Goal: Obtain resource: Obtain resource

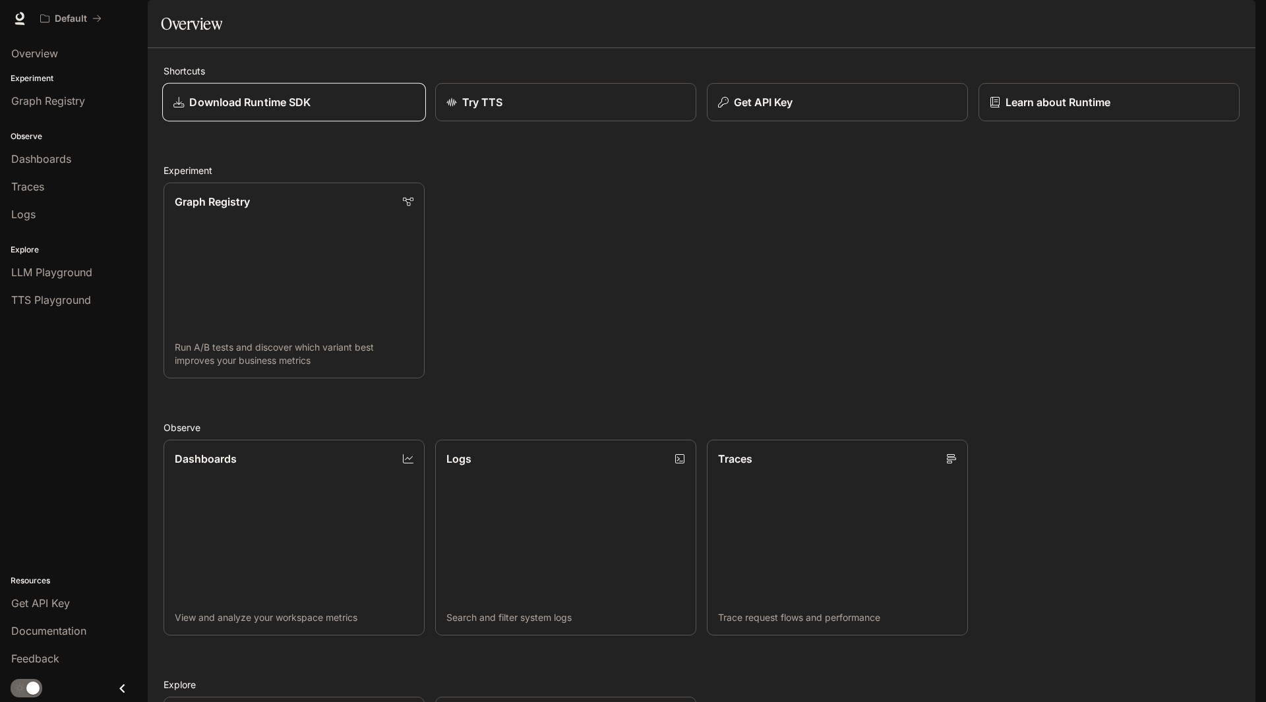
click at [219, 110] on p "Download Runtime SDK" at bounding box center [249, 102] width 121 height 16
drag, startPoint x: 67, startPoint y: 157, endPoint x: 104, endPoint y: 169, distance: 39.4
click at [67, 157] on span "Dashboards" at bounding box center [41, 159] width 60 height 16
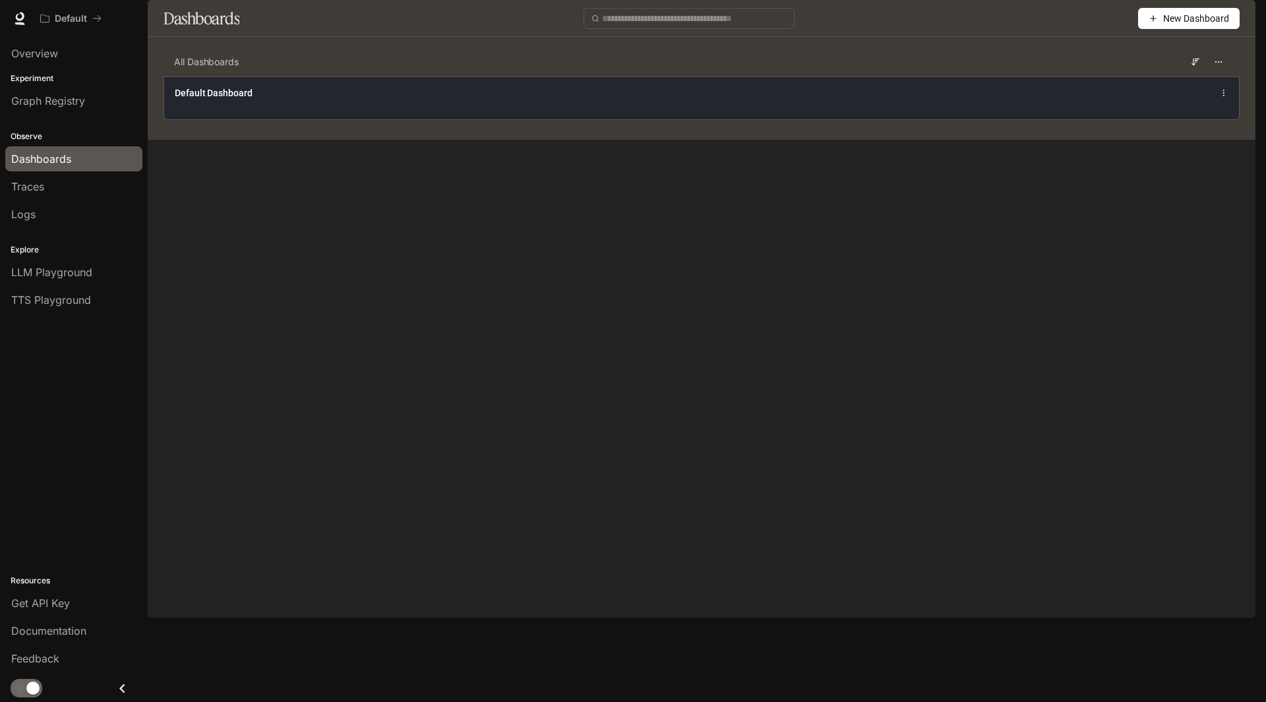
click at [423, 100] on div "Default Dashboard" at bounding box center [482, 92] width 614 height 13
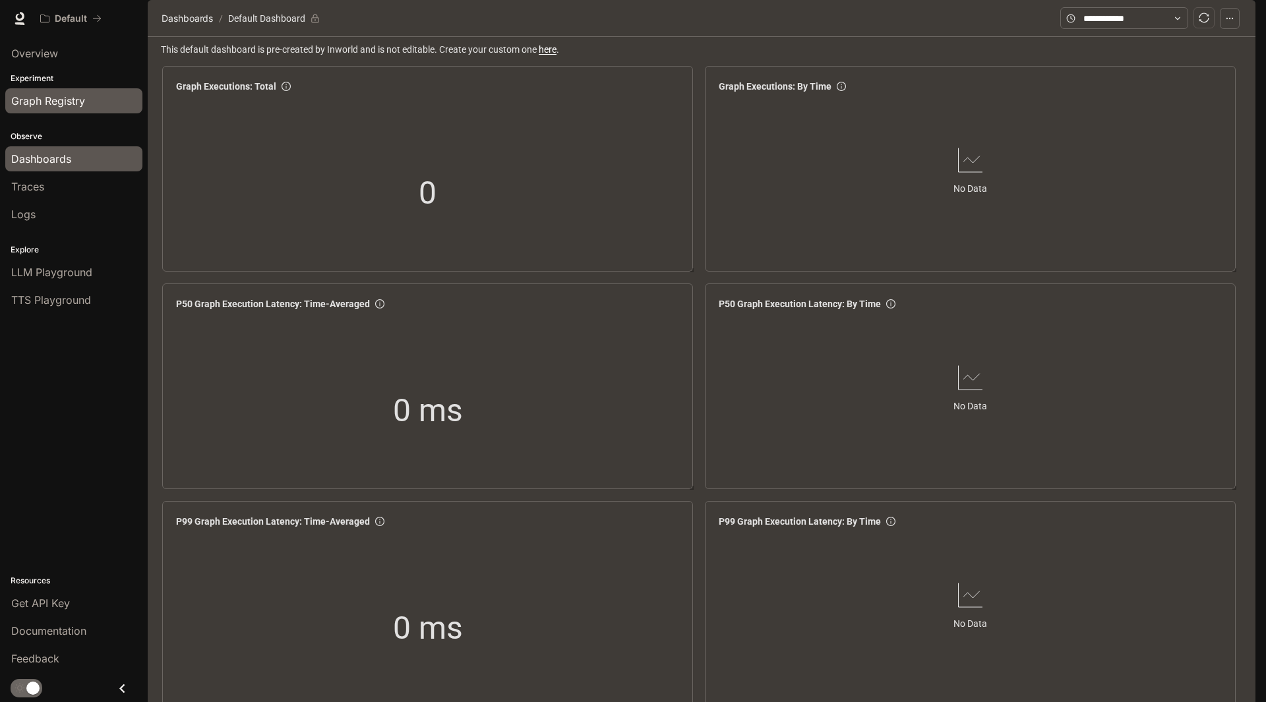
click at [73, 104] on span "Graph Registry" at bounding box center [48, 101] width 74 height 16
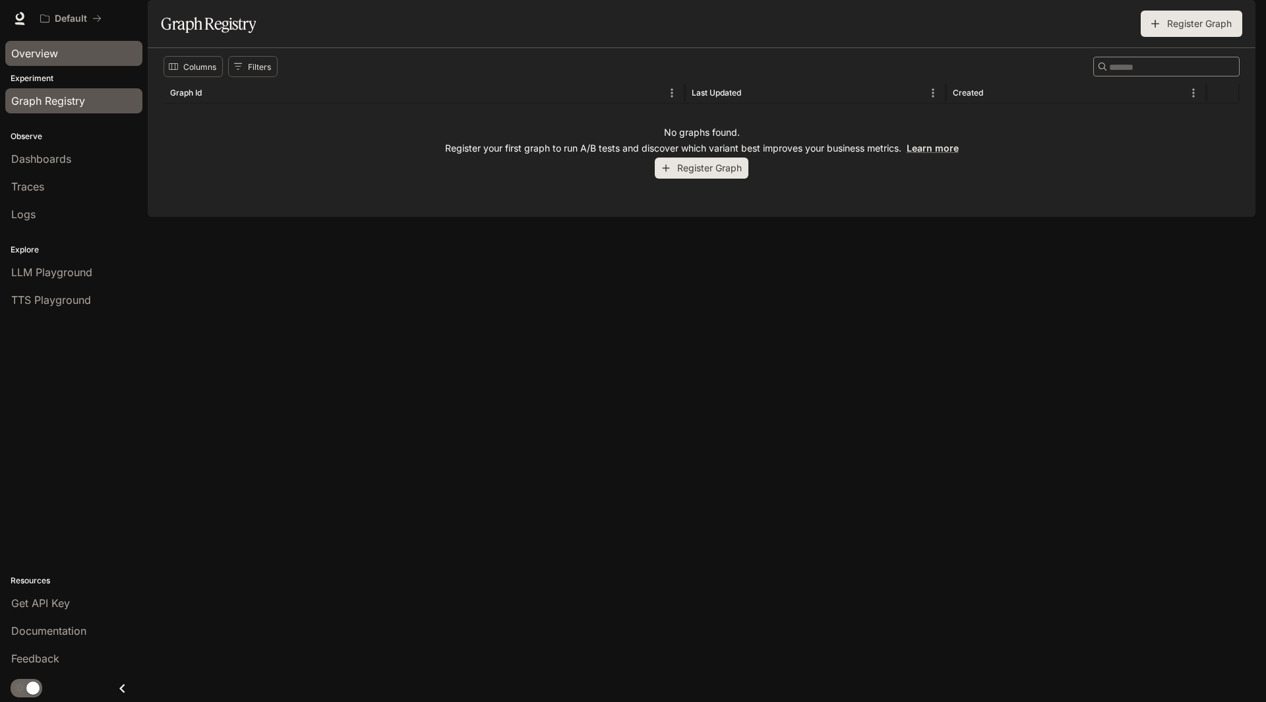
click at [69, 55] on div "Overview" at bounding box center [73, 53] width 125 height 16
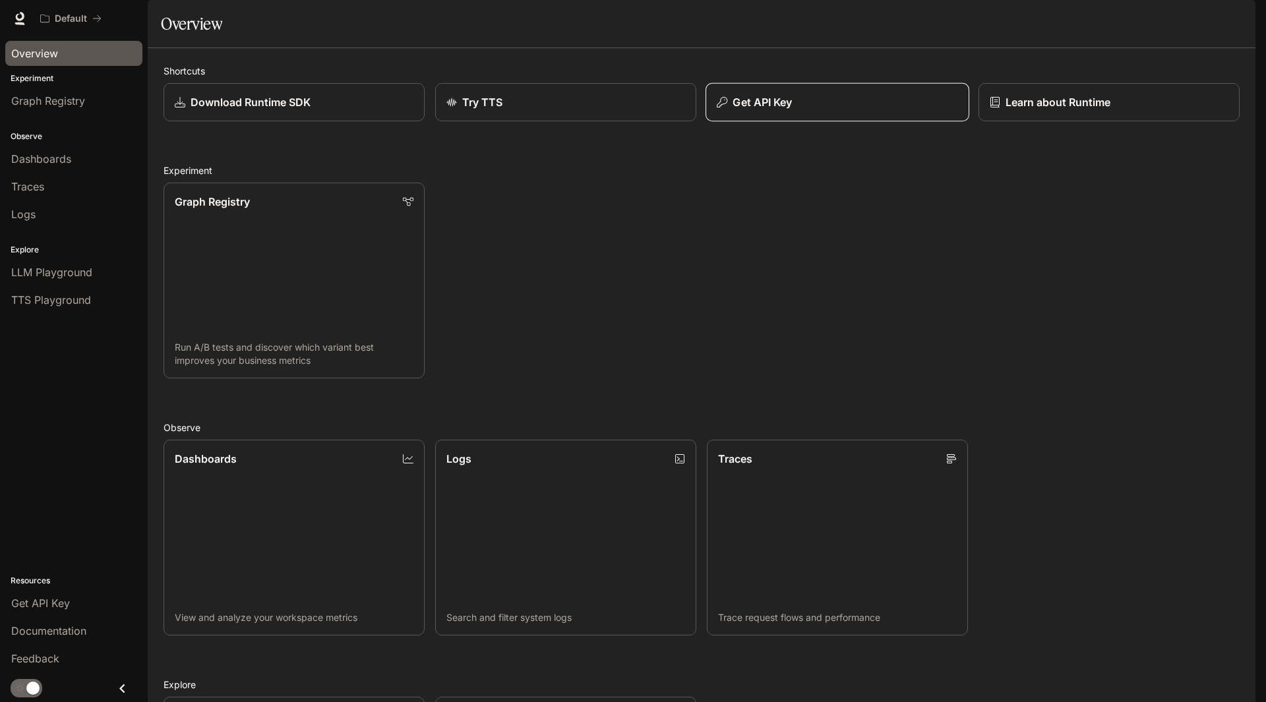
click at [857, 110] on div "Get API Key" at bounding box center [837, 102] width 241 height 16
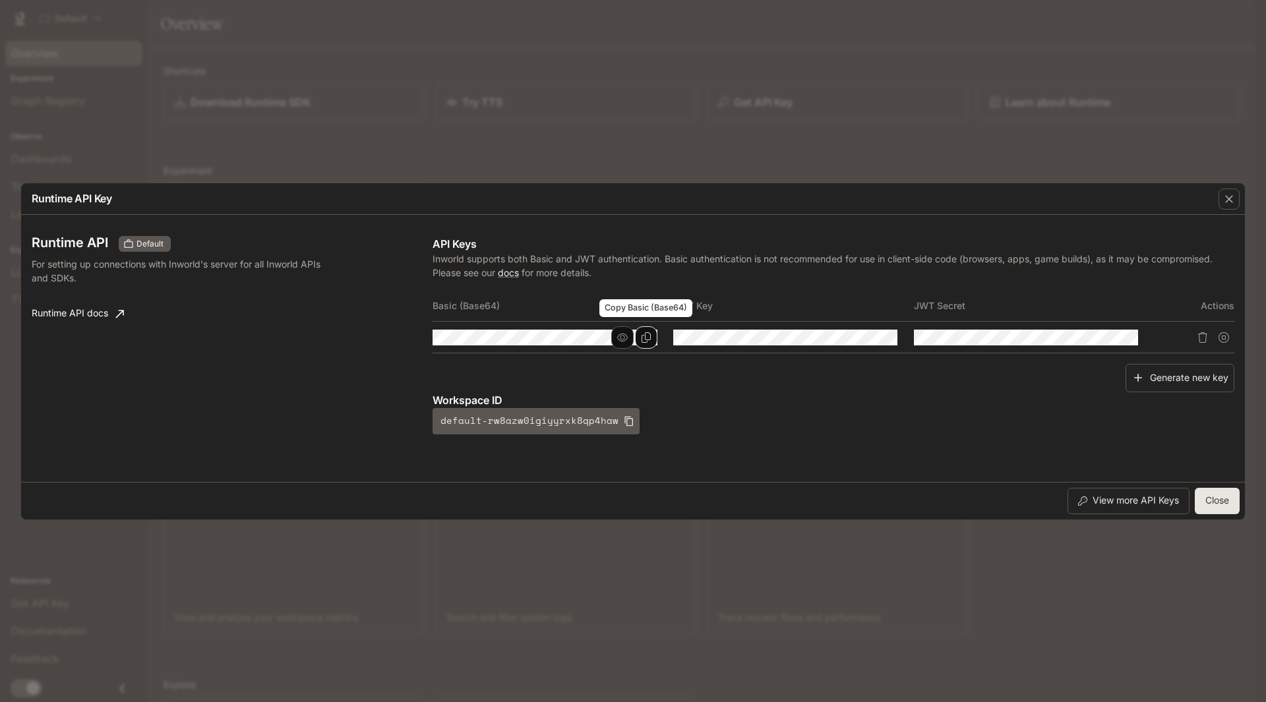
click at [647, 337] on icon "Copy Basic (Base64)" at bounding box center [646, 337] width 11 height 11
click at [650, 336] on icon "Copy Basic (Base64)" at bounding box center [646, 337] width 9 height 11
click at [646, 333] on icon "Copy Basic (Base64)" at bounding box center [646, 337] width 11 height 11
click at [644, 339] on icon "Copy Basic (Base64)" at bounding box center [646, 337] width 11 height 11
click at [644, 338] on icon "Copy Basic (Base64)" at bounding box center [646, 337] width 11 height 11
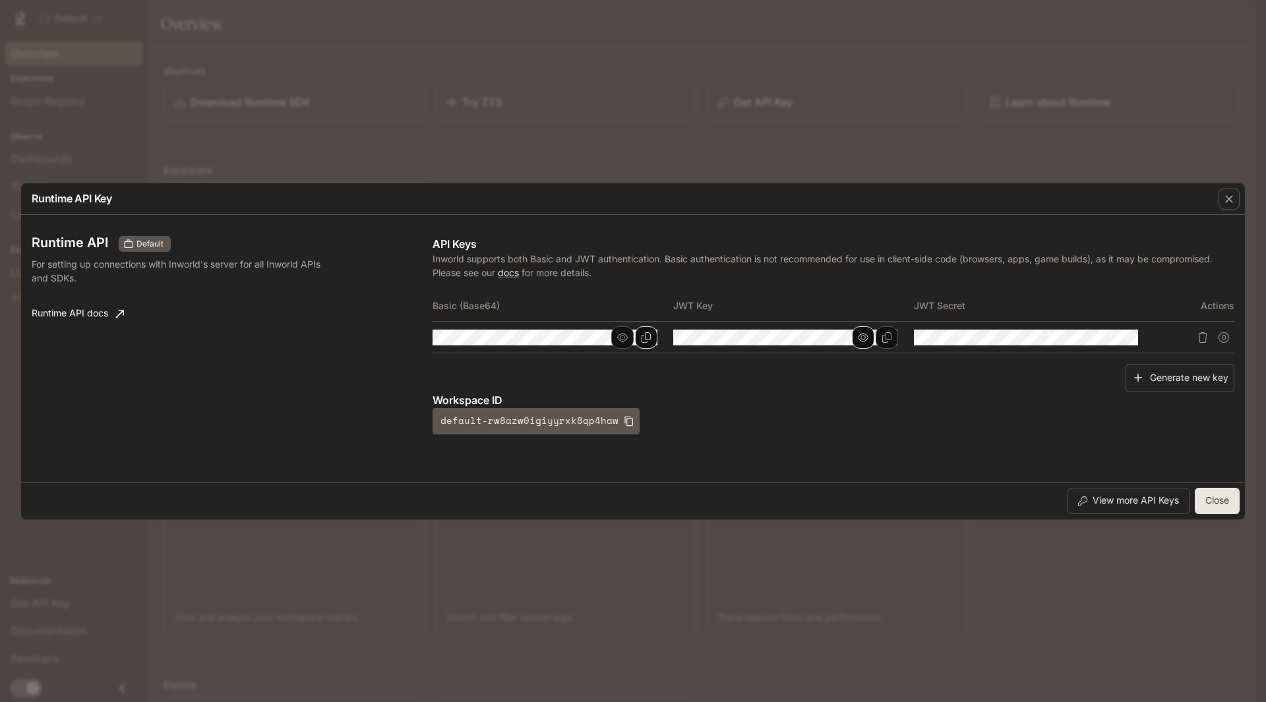
click at [865, 336] on icon "button" at bounding box center [863, 337] width 11 height 11
click at [581, 341] on tr at bounding box center [834, 338] width 802 height 32
click at [876, 359] on div "Basic (Base64) JWT Key JWT Secret Actions" at bounding box center [834, 327] width 802 height 75
click at [1108, 338] on icon "button" at bounding box center [1103, 337] width 11 height 8
click at [1108, 338] on icon "button" at bounding box center [1103, 337] width 11 height 11
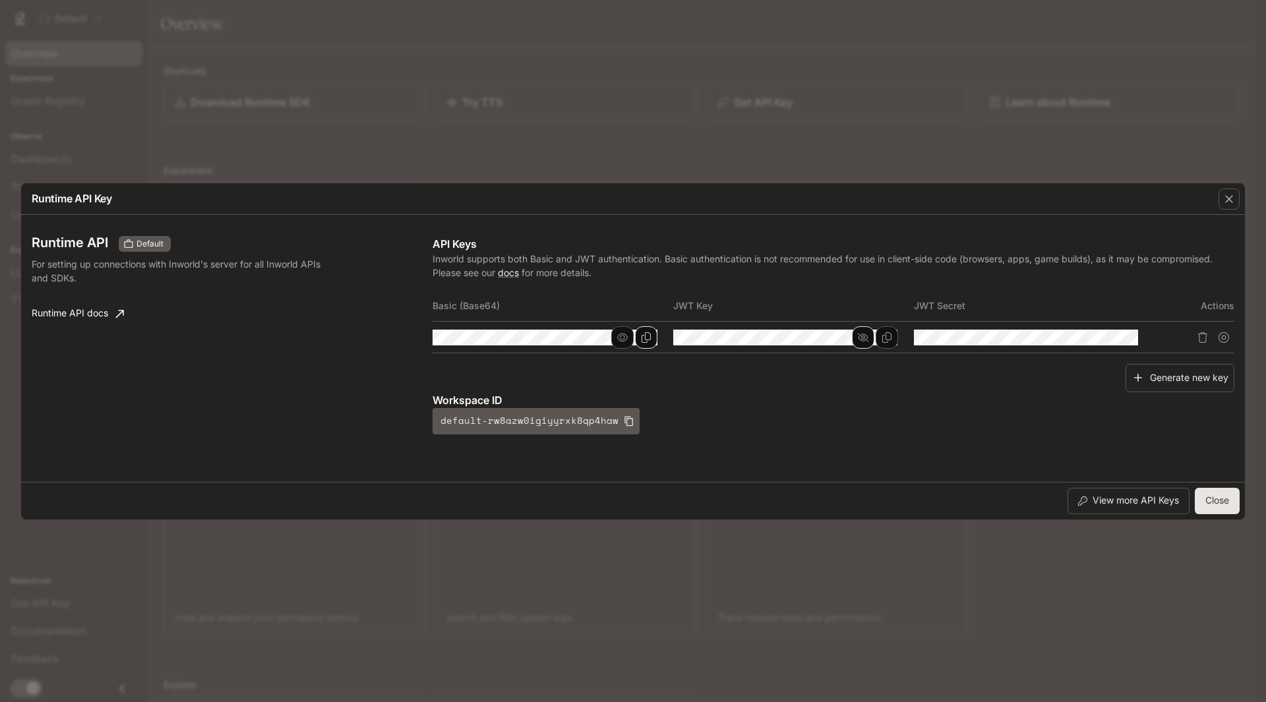
click at [862, 333] on icon "button" at bounding box center [863, 337] width 11 height 11
click at [652, 338] on button "Copy Basic (Base64)" at bounding box center [646, 337] width 22 height 22
click at [624, 336] on icon "button" at bounding box center [622, 337] width 11 height 8
click at [649, 340] on icon "Copy Basic (Base64)" at bounding box center [646, 337] width 9 height 11
